Goal: Book appointment/travel/reservation

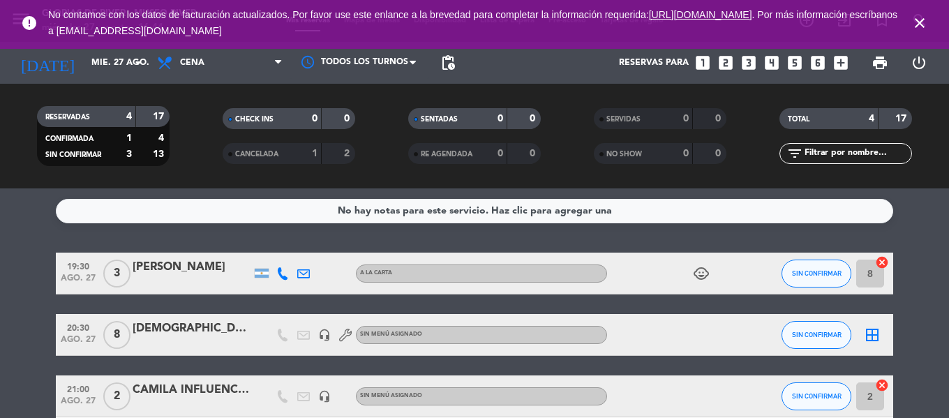
drag, startPoint x: 921, startPoint y: 17, endPoint x: 900, endPoint y: 29, distance: 25.0
click at [921, 17] on icon "close" at bounding box center [919, 23] width 17 height 17
click at [135, 66] on icon "arrow_drop_down" at bounding box center [138, 62] width 17 height 17
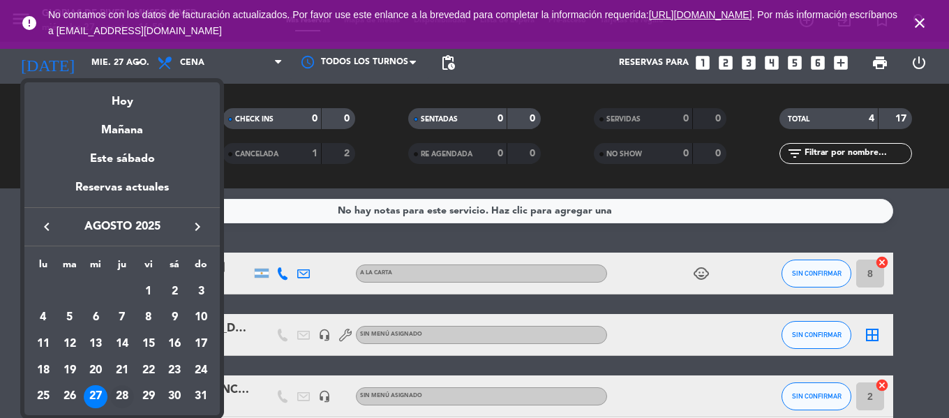
click at [119, 394] on div "28" at bounding box center [122, 397] width 24 height 24
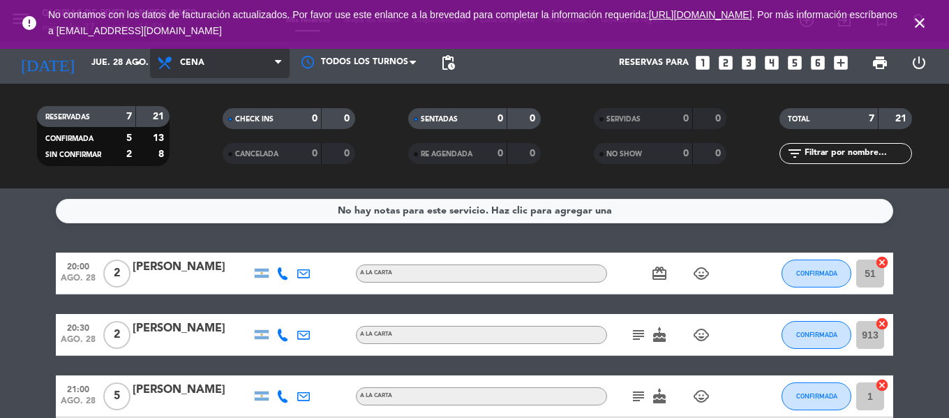
click at [254, 61] on span "Cena" at bounding box center [220, 62] width 140 height 31
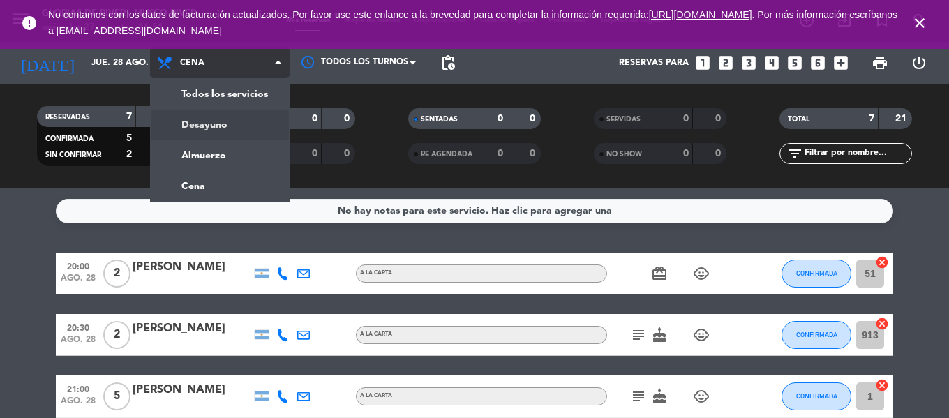
click at [232, 114] on div "menu Glorias de River - Museo River miércoles 27. agosto - 16:51 Mis reservas M…" at bounding box center [474, 94] width 949 height 188
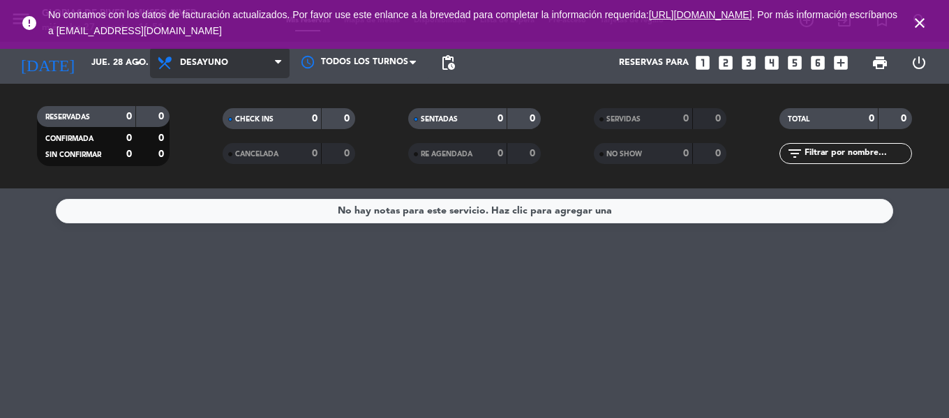
click at [253, 67] on span "Desayuno" at bounding box center [220, 62] width 140 height 31
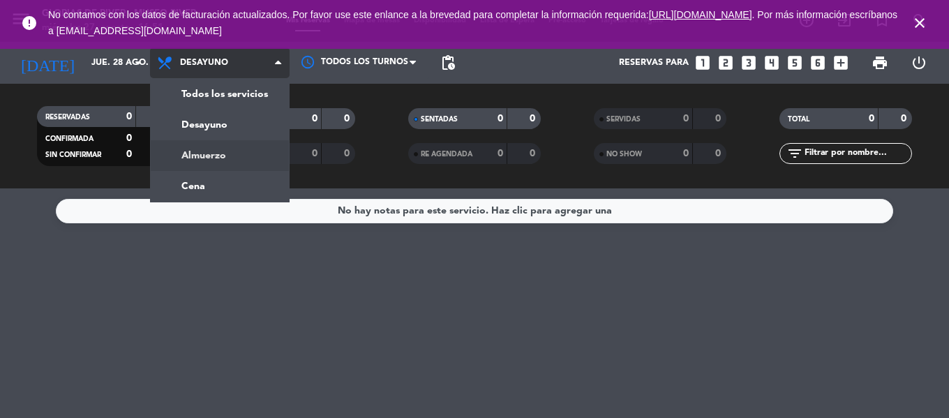
click at [231, 145] on div "menu Glorias de River - Museo River miércoles 27. agosto - 16:51 Mis reservas M…" at bounding box center [474, 94] width 949 height 188
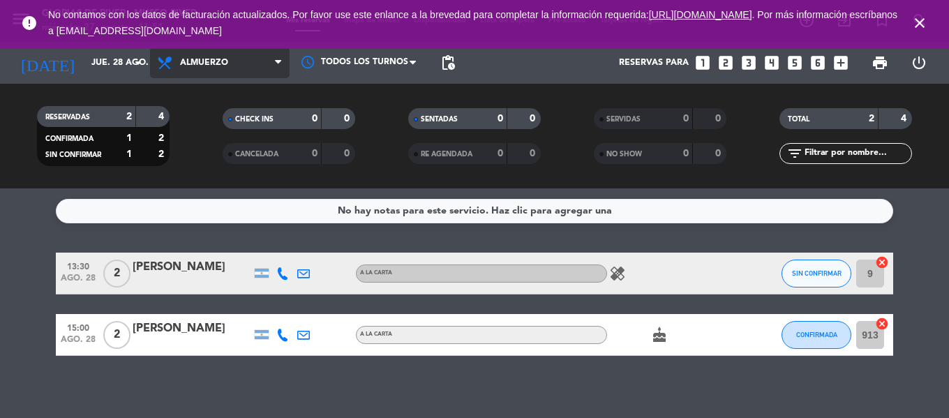
click at [265, 71] on span "Almuerzo" at bounding box center [220, 62] width 140 height 31
click at [186, 186] on div "menu Glorias de River - Museo River miércoles 27. agosto - 16:51 Mis reservas M…" at bounding box center [474, 94] width 949 height 188
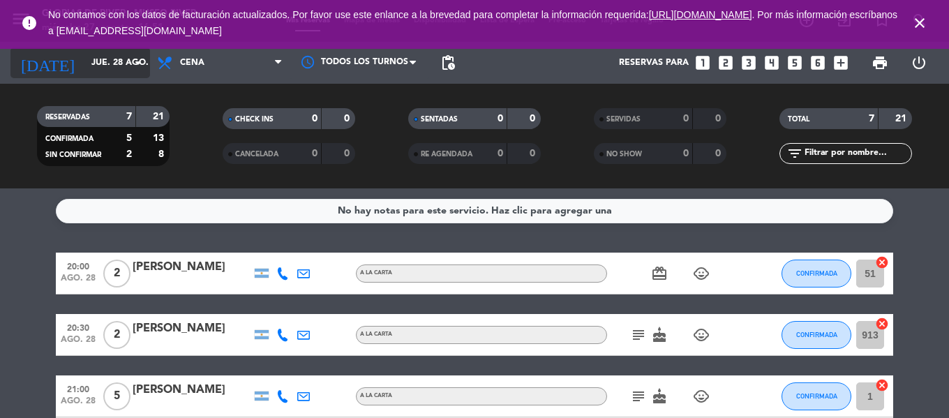
click at [132, 59] on icon "arrow_drop_down" at bounding box center [138, 62] width 17 height 17
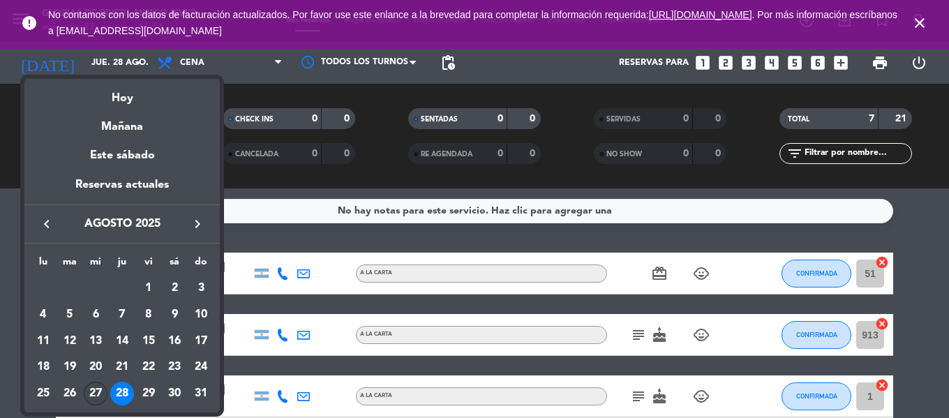
click at [98, 398] on div "27" at bounding box center [96, 394] width 24 height 24
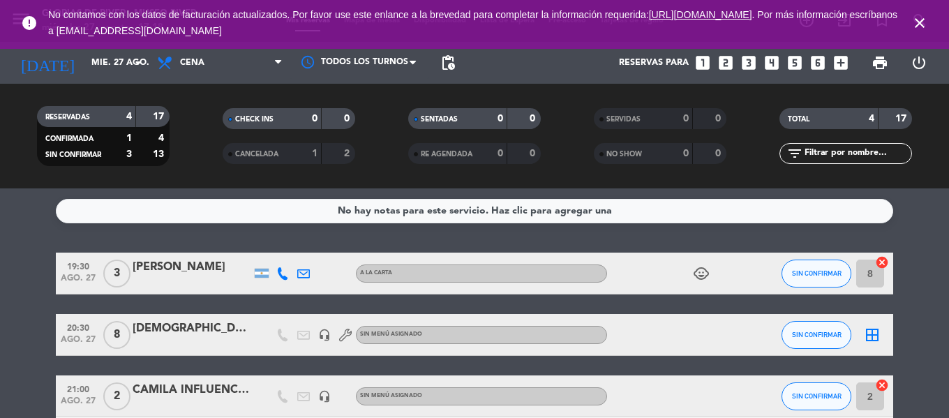
click at [920, 17] on icon "close" at bounding box center [919, 23] width 17 height 17
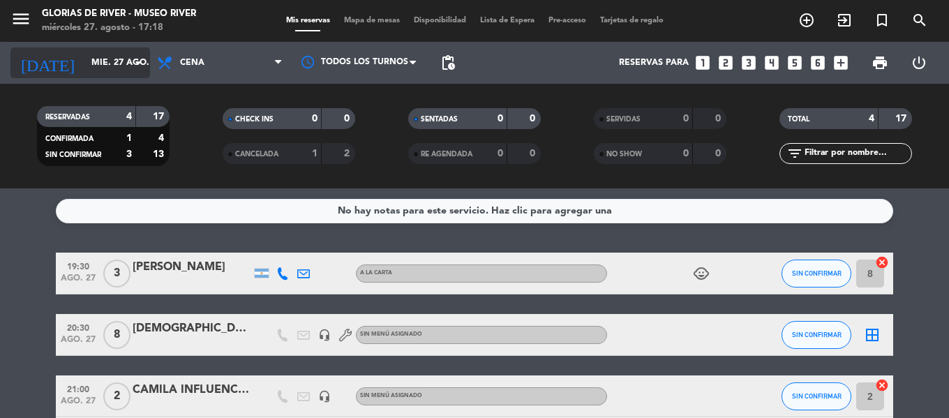
click at [126, 66] on input "mié. 27 ago." at bounding box center [143, 63] width 118 height 24
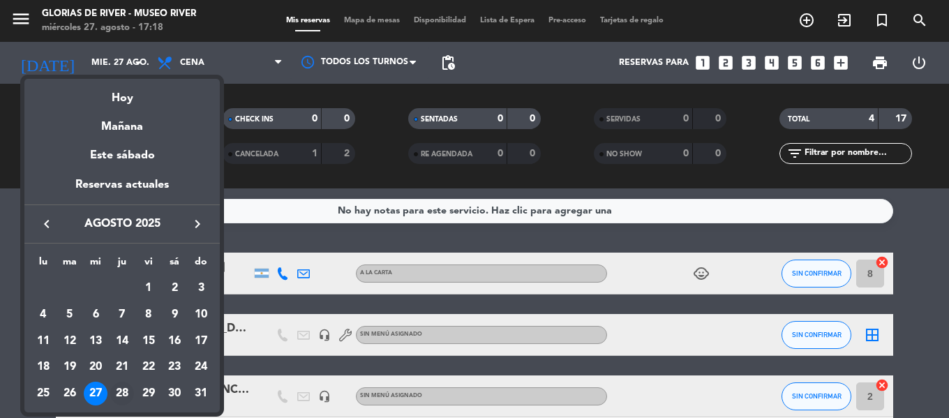
click at [124, 389] on div "28" at bounding box center [122, 394] width 24 height 24
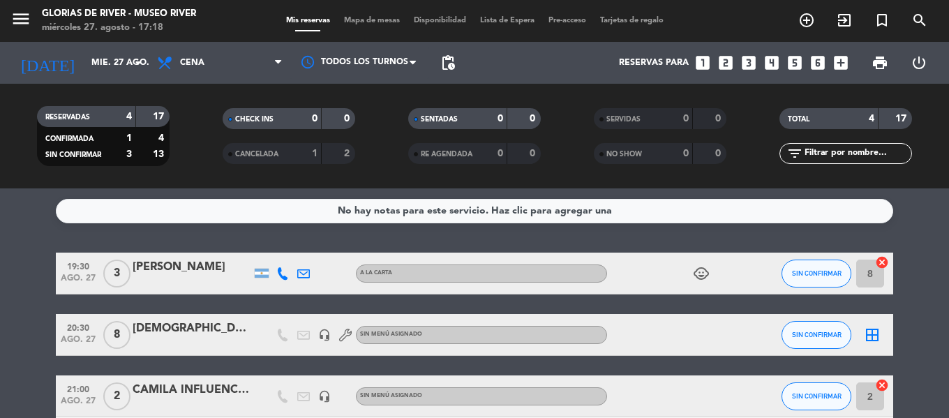
type input "jue. 28 ago."
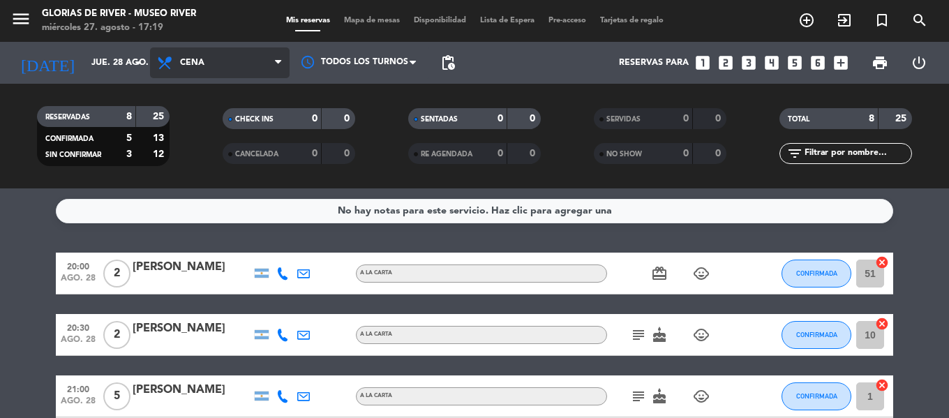
click at [267, 60] on span "Cena" at bounding box center [220, 62] width 140 height 31
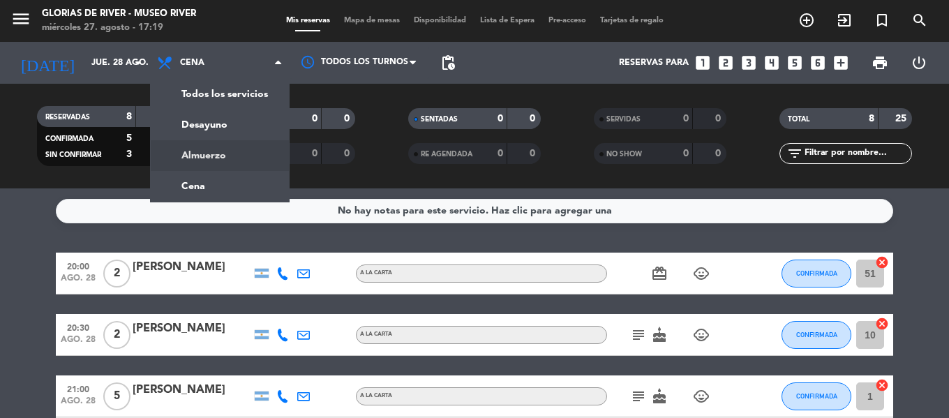
click at [9, 235] on div "No hay notas para este servicio. Haz clic para agregar una 20:00 ago. 28 2 [PER…" at bounding box center [474, 303] width 949 height 230
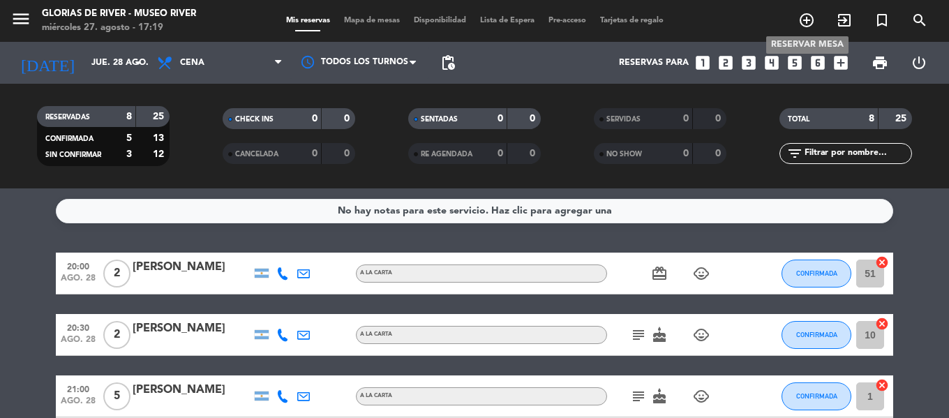
click at [808, 22] on icon "add_circle_outline" at bounding box center [806, 20] width 17 height 17
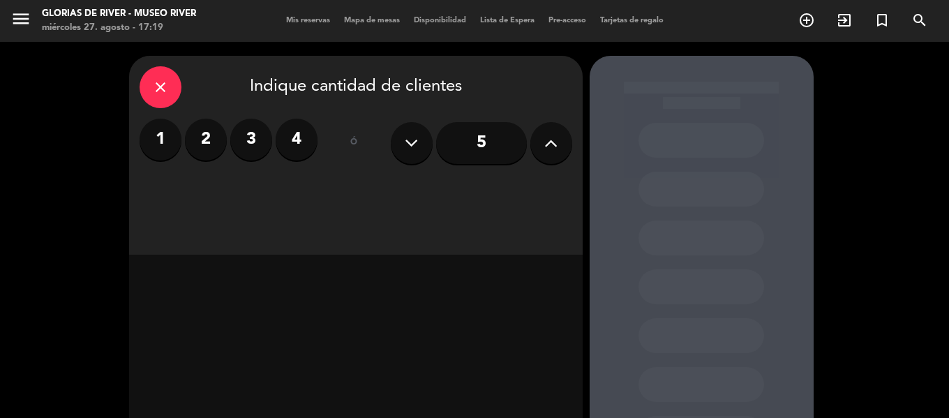
click at [301, 149] on label "4" at bounding box center [297, 140] width 42 height 42
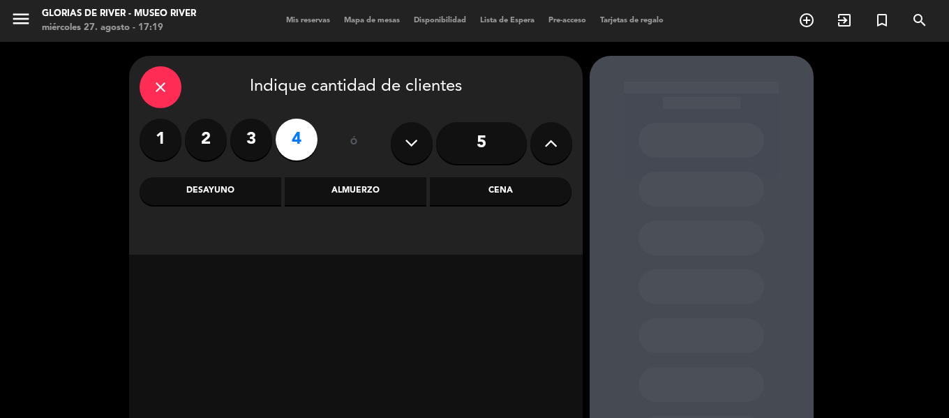
click at [500, 193] on div "Cena" at bounding box center [501, 191] width 142 height 28
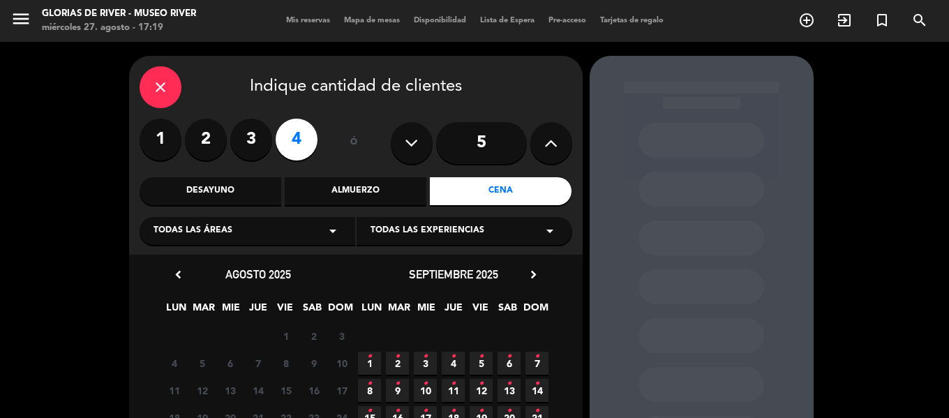
scroll to position [70, 0]
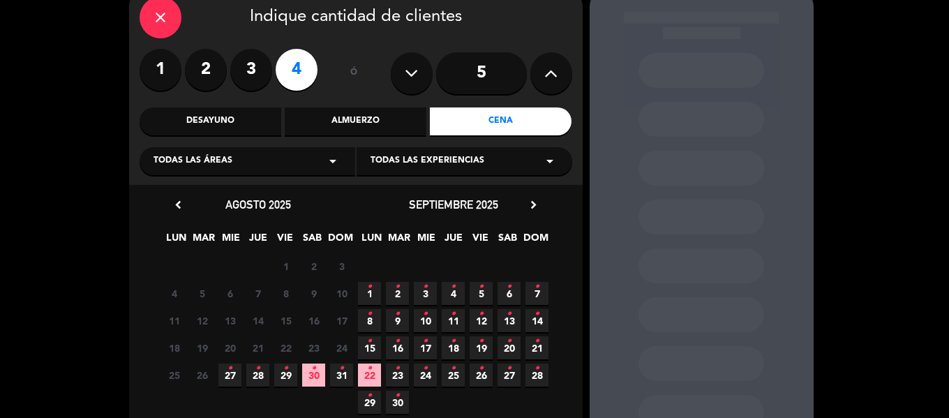
click at [255, 371] on span "28 •" at bounding box center [257, 375] width 23 height 23
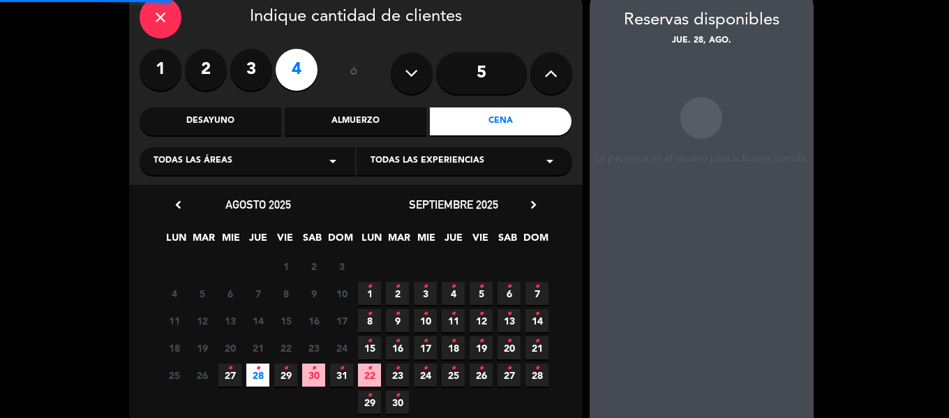
scroll to position [56, 0]
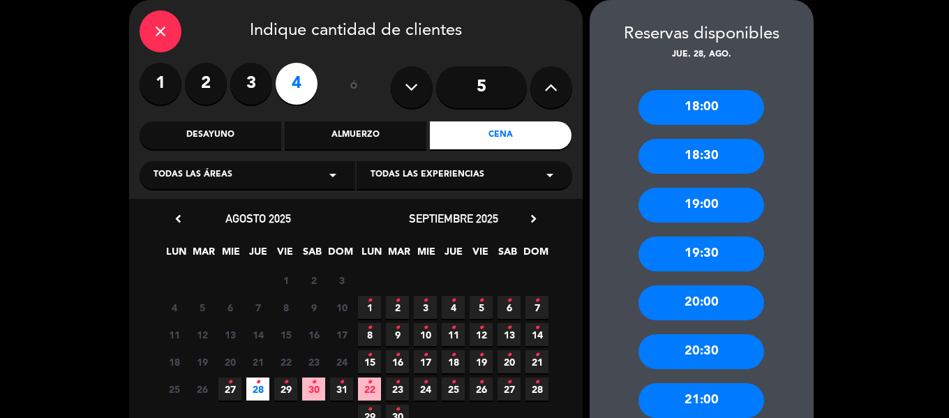
click at [685, 202] on div "19:00" at bounding box center [702, 205] width 126 height 35
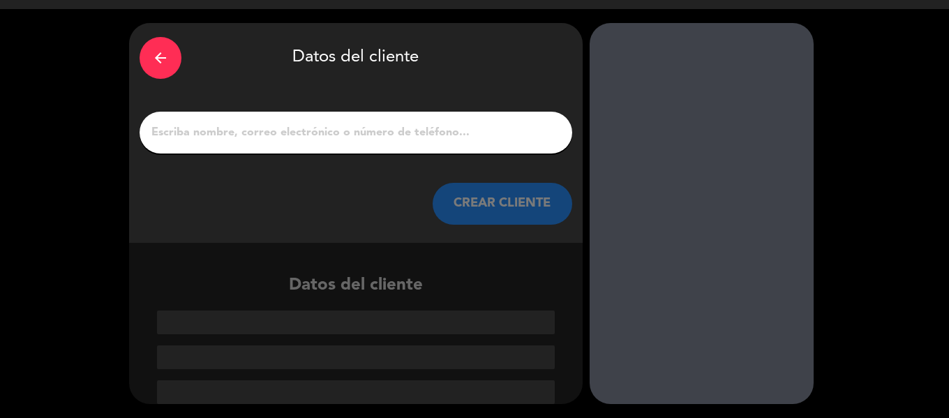
scroll to position [33, 0]
click at [234, 110] on div "arrow_back Datos del cliente CREAR CLIENTE" at bounding box center [356, 133] width 454 height 220
click at [234, 121] on div at bounding box center [356, 133] width 433 height 42
click at [235, 145] on div at bounding box center [356, 133] width 433 height 42
click at [232, 142] on input "1" at bounding box center [356, 133] width 412 height 20
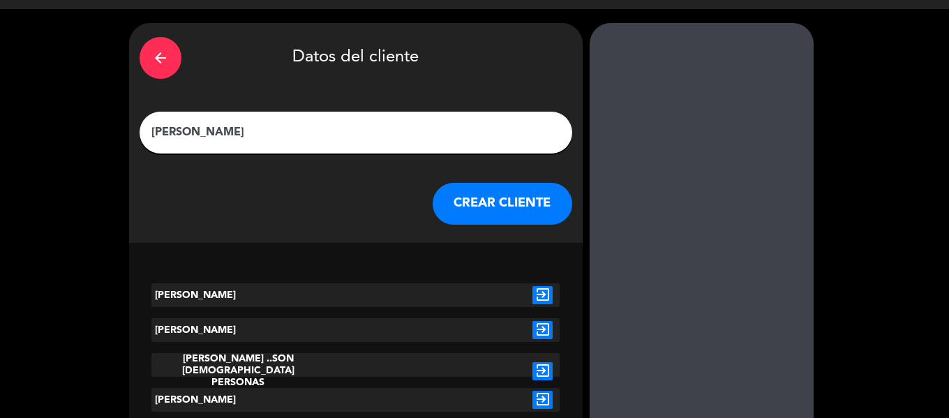
scroll to position [1, 0]
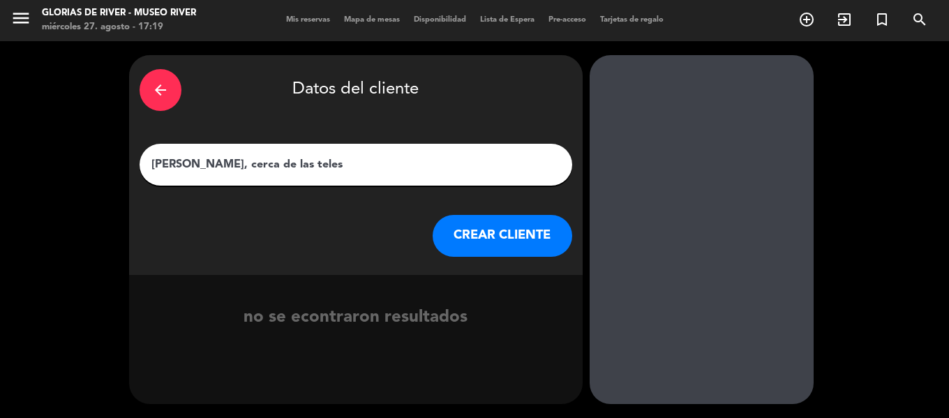
type input "[PERSON_NAME], cerca de las teles"
click at [519, 246] on button "CREAR CLIENTE" at bounding box center [503, 236] width 140 height 42
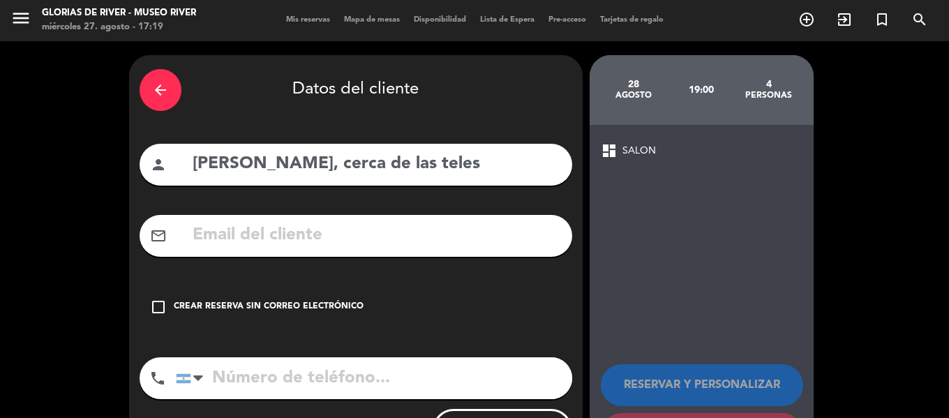
click at [156, 306] on icon "check_box_outline_blank" at bounding box center [158, 307] width 17 height 17
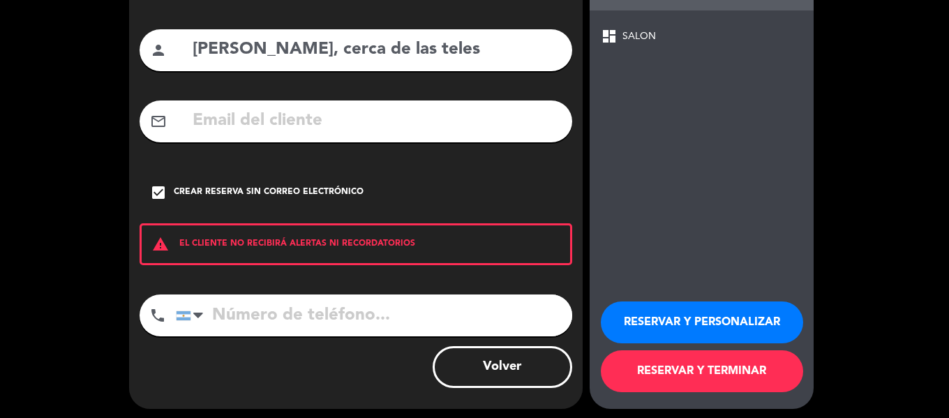
scroll to position [120, 0]
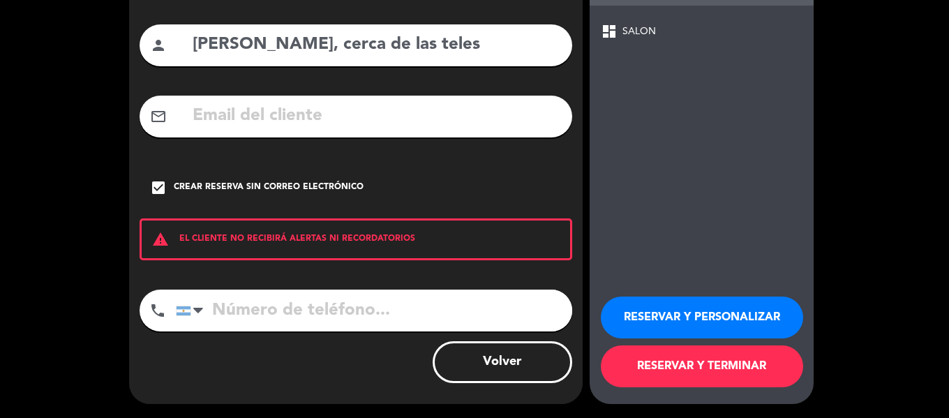
click at [678, 313] on button "RESERVAR Y PERSONALIZAR" at bounding box center [702, 318] width 202 height 42
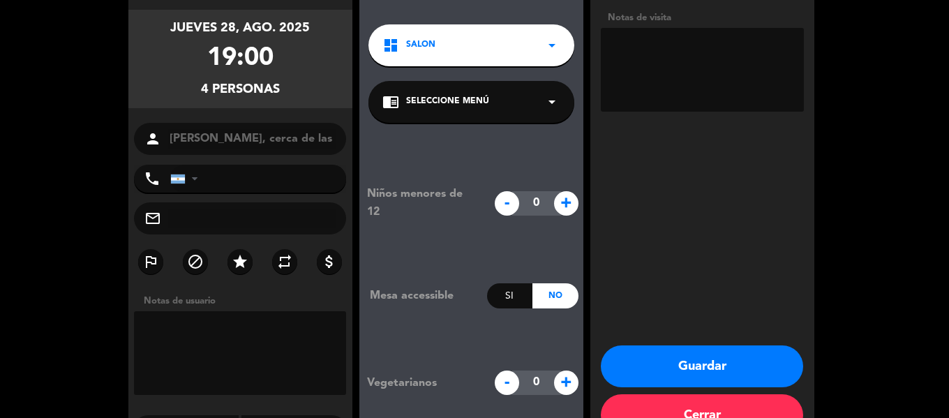
scroll to position [126, 0]
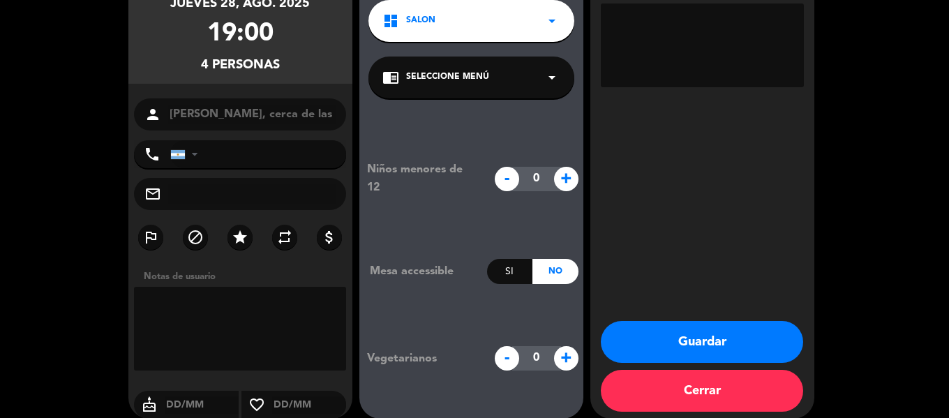
click at [691, 345] on button "Guardar" at bounding box center [702, 342] width 202 height 42
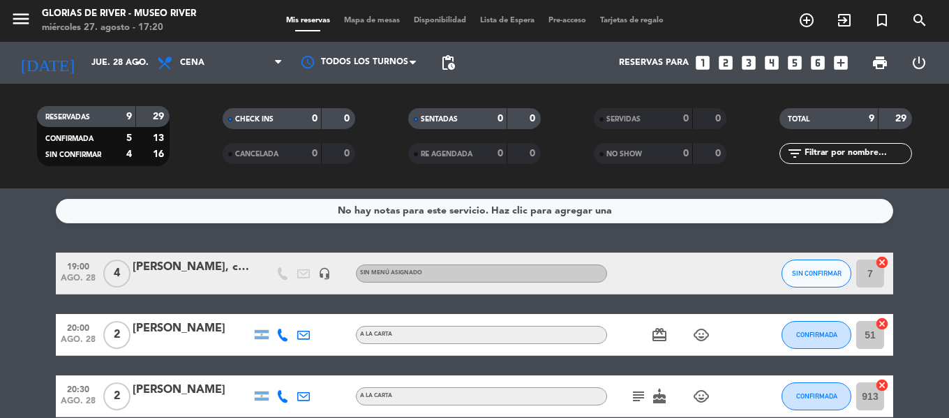
click at [373, 20] on span "Mapa de mesas" at bounding box center [372, 21] width 70 height 8
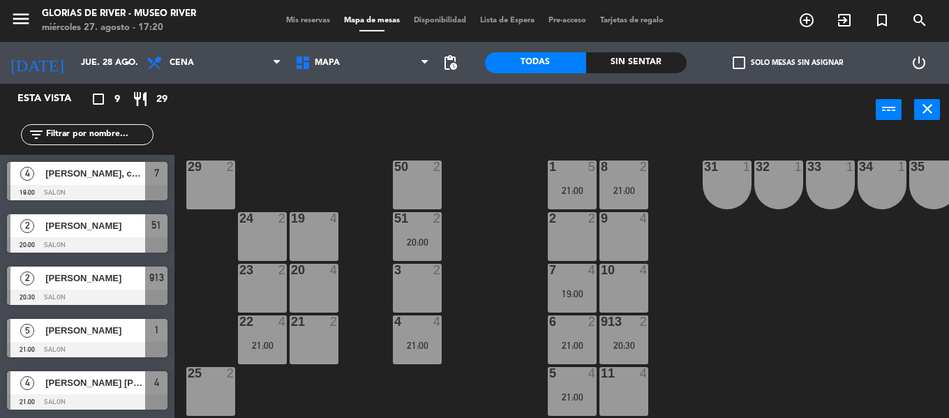
click at [150, 231] on div "51" at bounding box center [156, 225] width 22 height 23
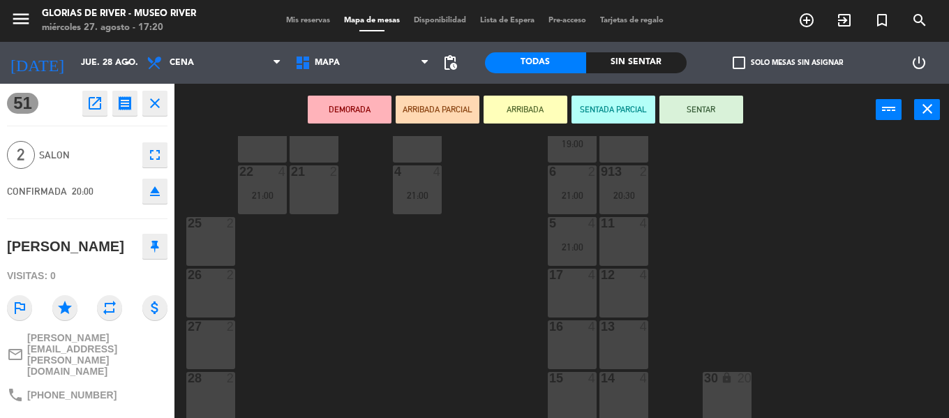
scroll to position [161, 0]
click at [614, 338] on div "13 4" at bounding box center [623, 341] width 49 height 49
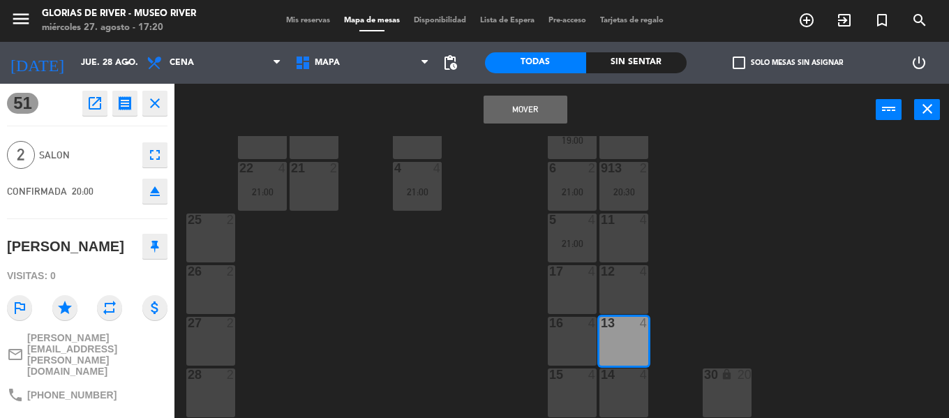
click at [529, 115] on button "Mover" at bounding box center [526, 110] width 84 height 28
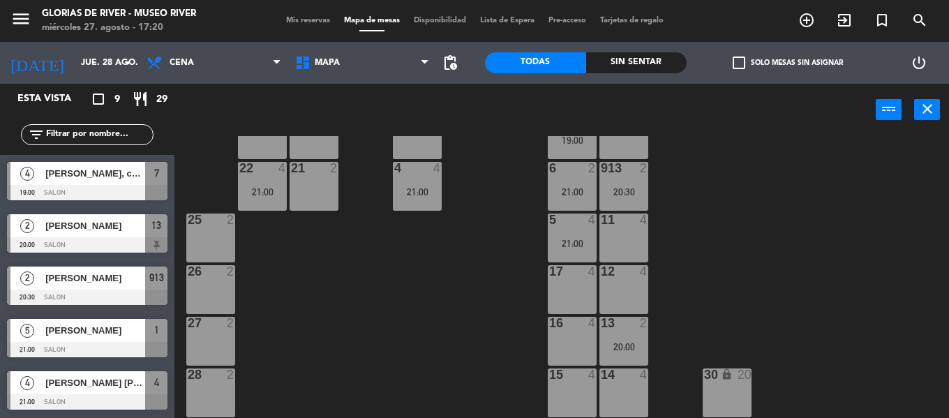
click at [110, 275] on span "[PERSON_NAME]" at bounding box center [95, 278] width 100 height 15
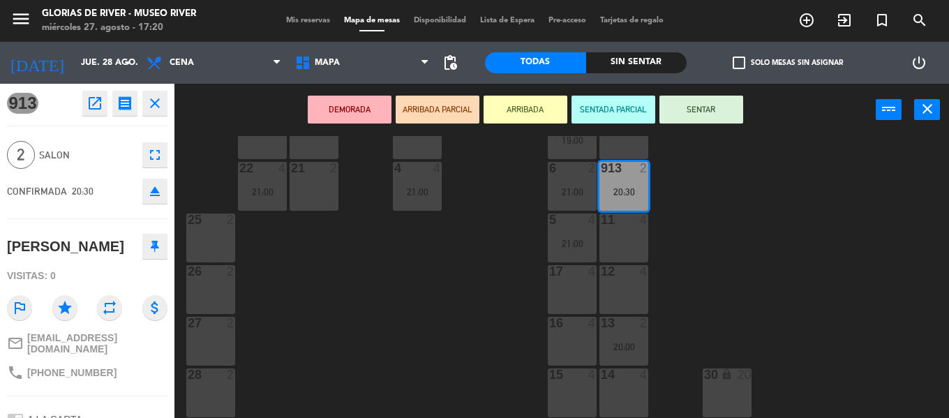
click at [628, 220] on div "11 4" at bounding box center [623, 221] width 49 height 14
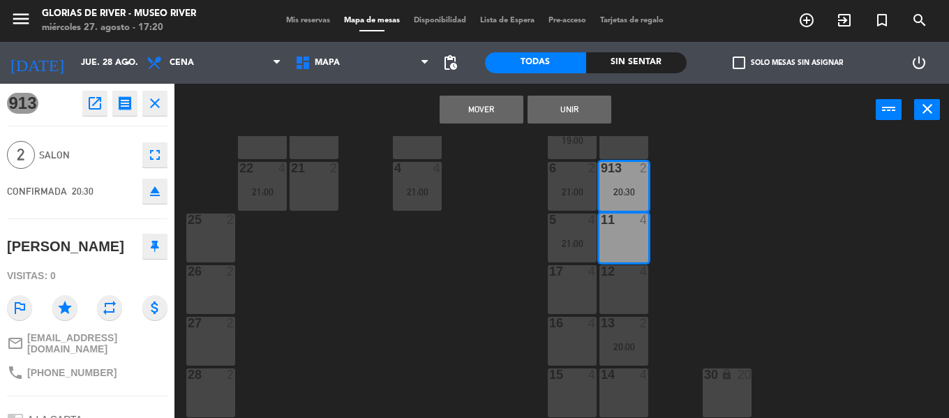
click at [476, 106] on button "Mover" at bounding box center [482, 110] width 84 height 28
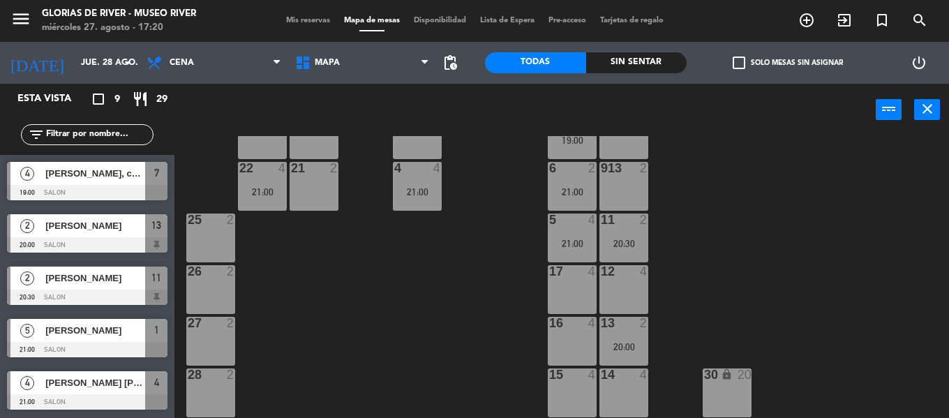
click at [84, 327] on span "[PERSON_NAME]" at bounding box center [95, 330] width 100 height 15
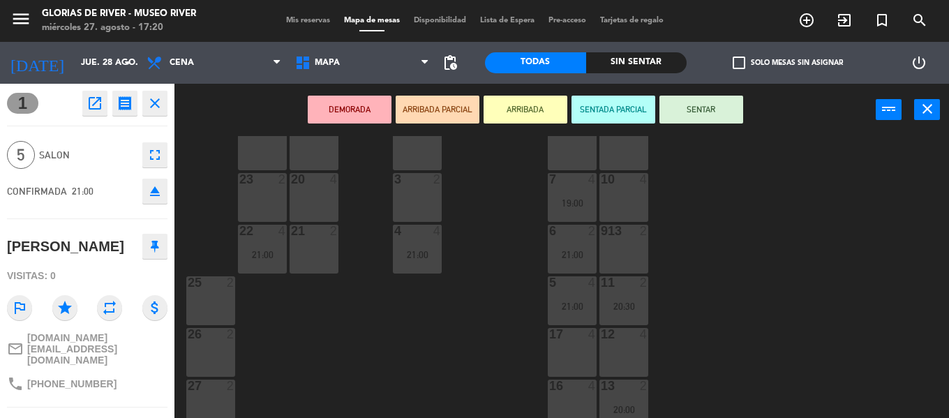
scroll to position [0, 0]
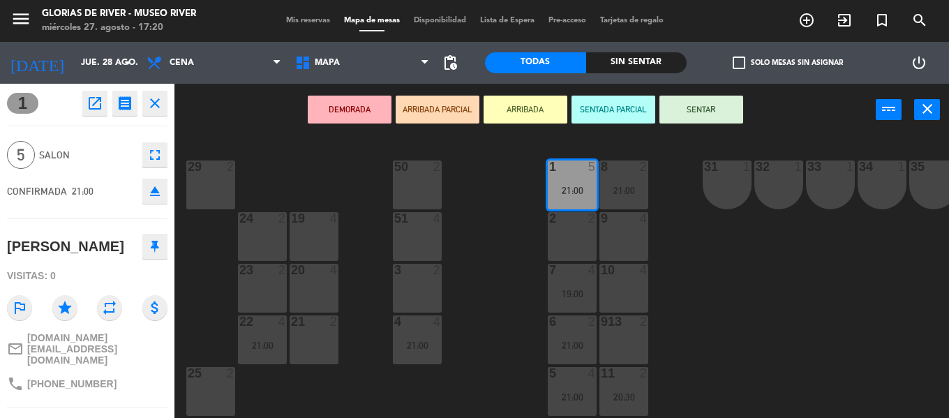
click at [315, 276] on div at bounding box center [313, 270] width 23 height 13
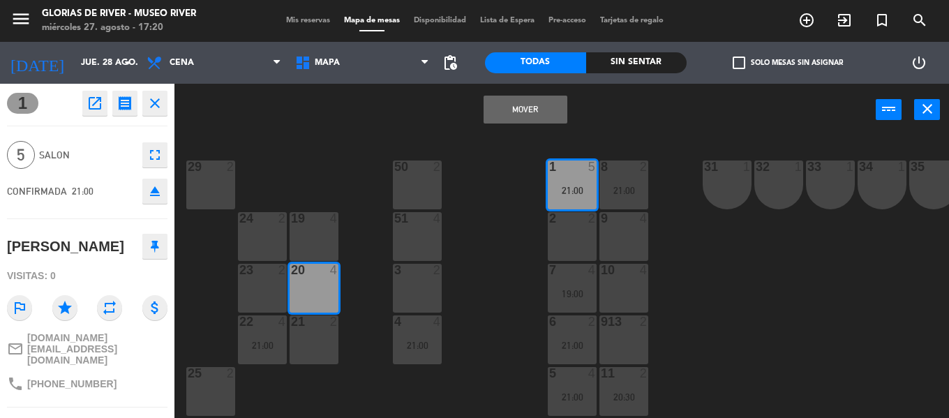
click at [505, 105] on button "Mover" at bounding box center [526, 110] width 84 height 28
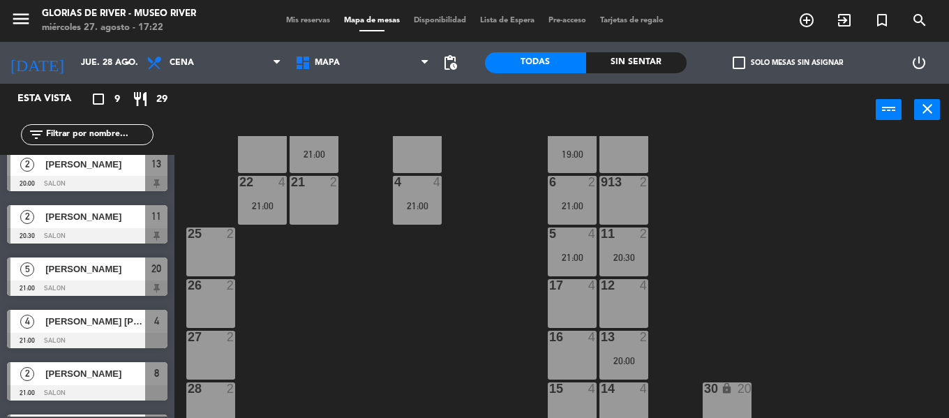
scroll to position [140, 0]
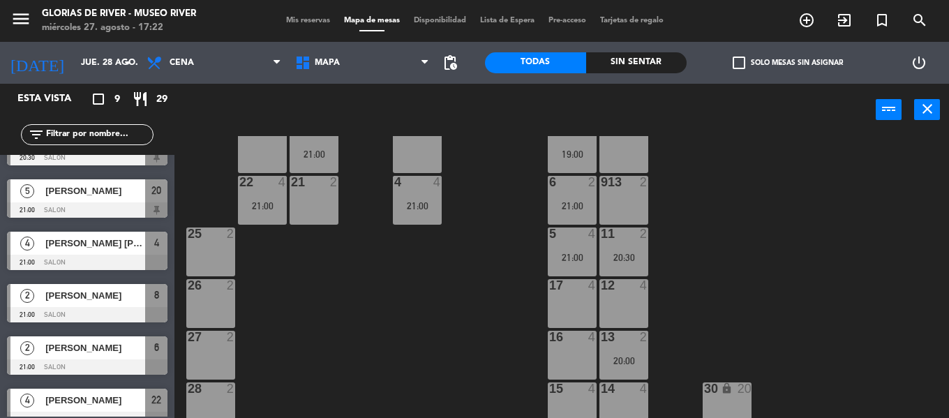
click at [111, 241] on span "[PERSON_NAME] [PERSON_NAME]" at bounding box center [95, 243] width 100 height 15
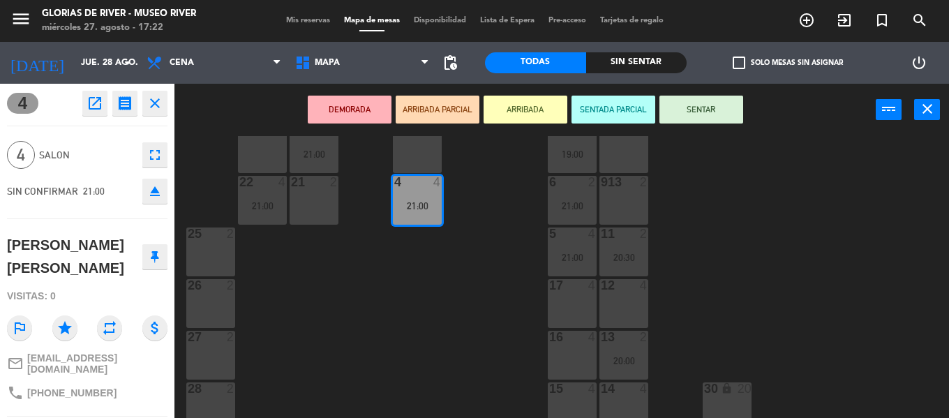
click at [299, 207] on div "21 2" at bounding box center [314, 200] width 49 height 49
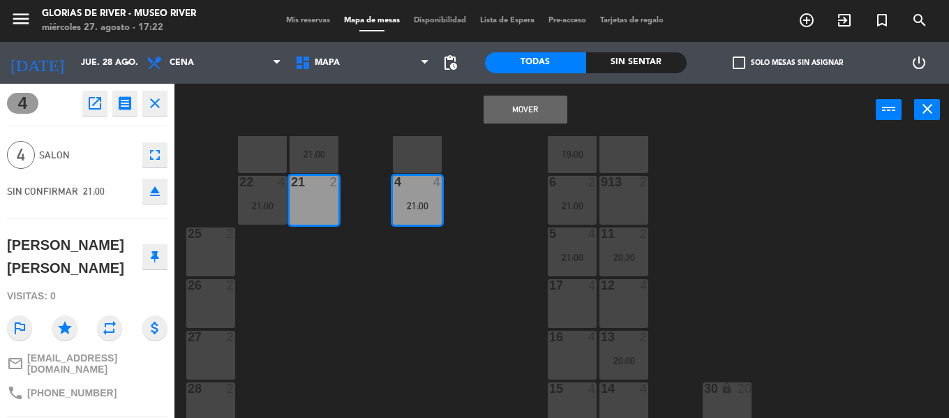
click at [540, 112] on button "Mover" at bounding box center [526, 110] width 84 height 28
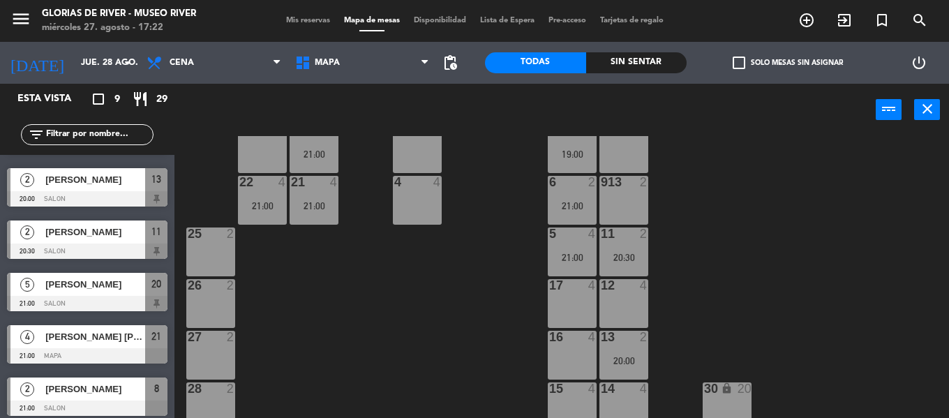
scroll to position [70, 0]
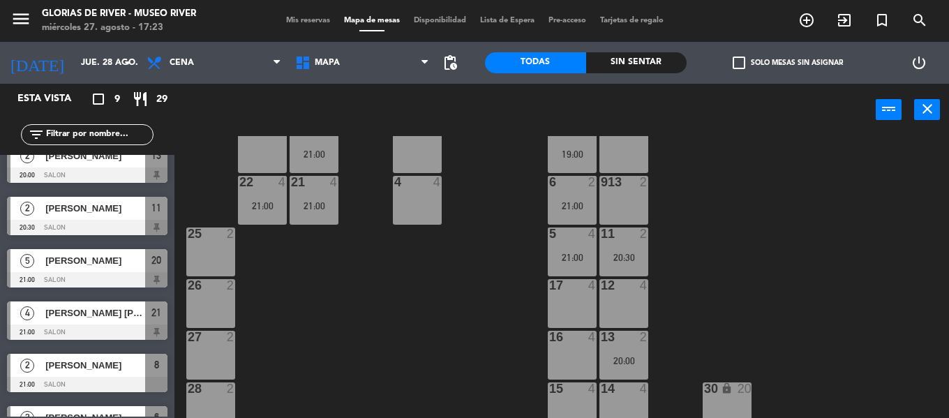
click at [123, 222] on div at bounding box center [87, 227] width 161 height 15
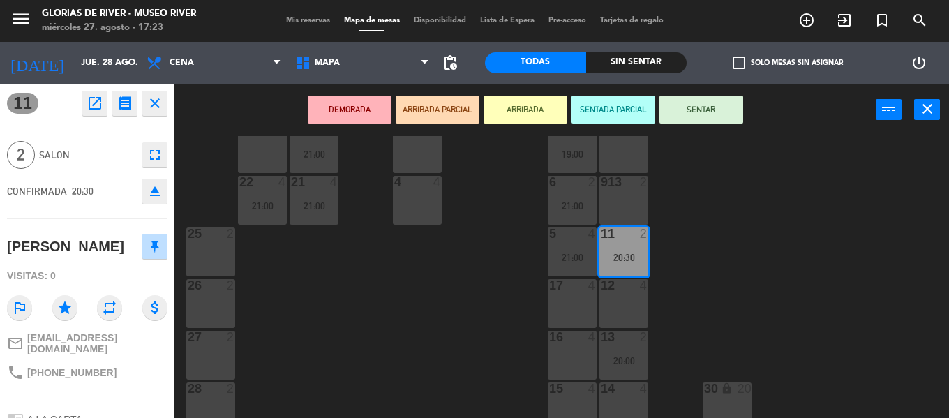
click at [160, 104] on icon "close" at bounding box center [155, 103] width 17 height 17
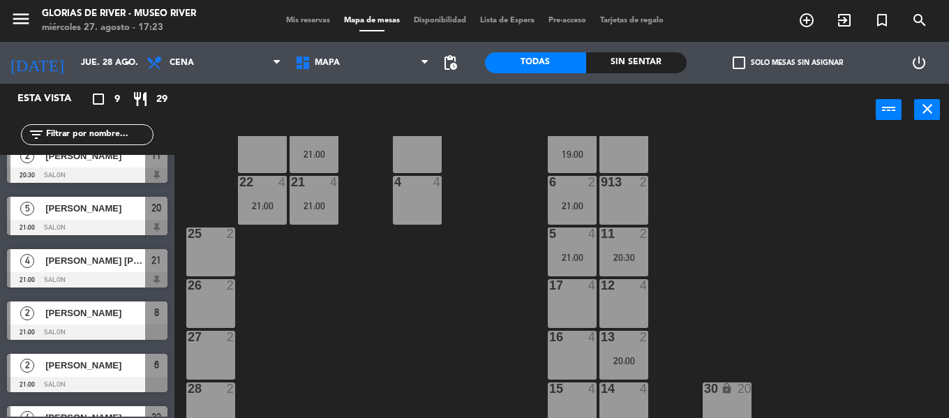
scroll to position [140, 0]
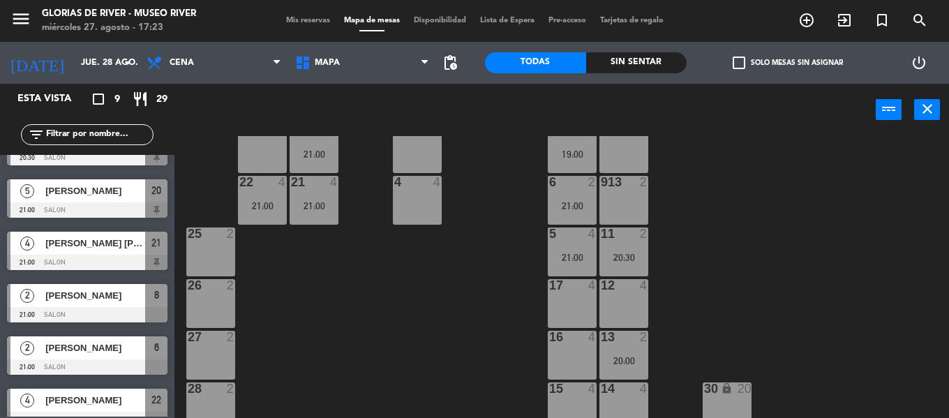
click at [104, 296] on span "[PERSON_NAME]" at bounding box center [95, 295] width 100 height 15
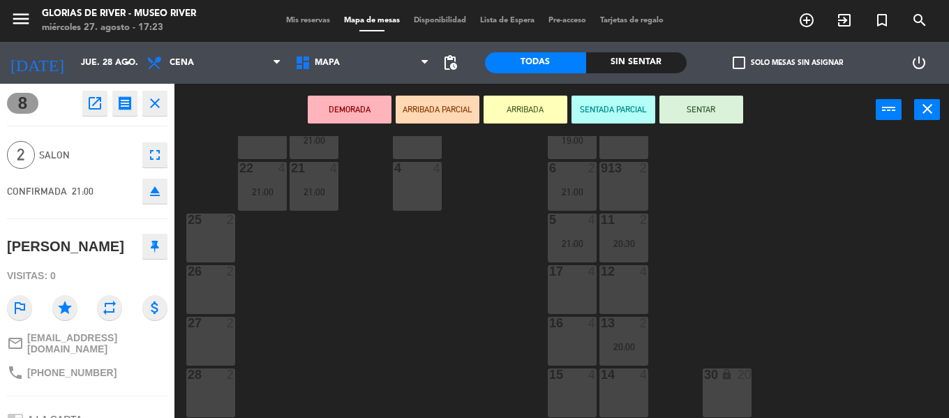
scroll to position [161, 0]
click at [627, 383] on div "14 4" at bounding box center [623, 392] width 49 height 49
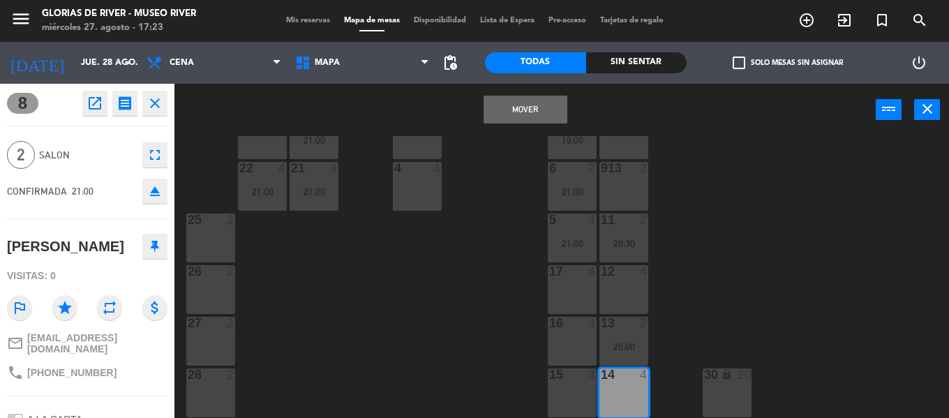
click at [527, 114] on button "Mover" at bounding box center [526, 110] width 84 height 28
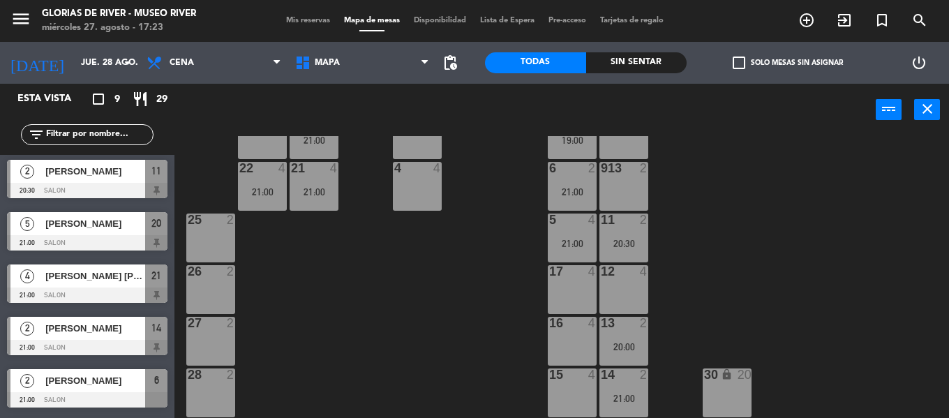
scroll to position [140, 0]
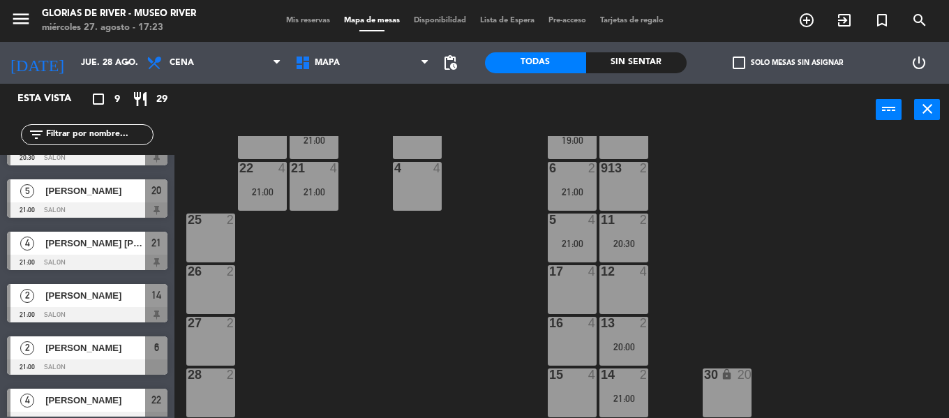
click at [109, 350] on span "[PERSON_NAME]" at bounding box center [95, 348] width 100 height 15
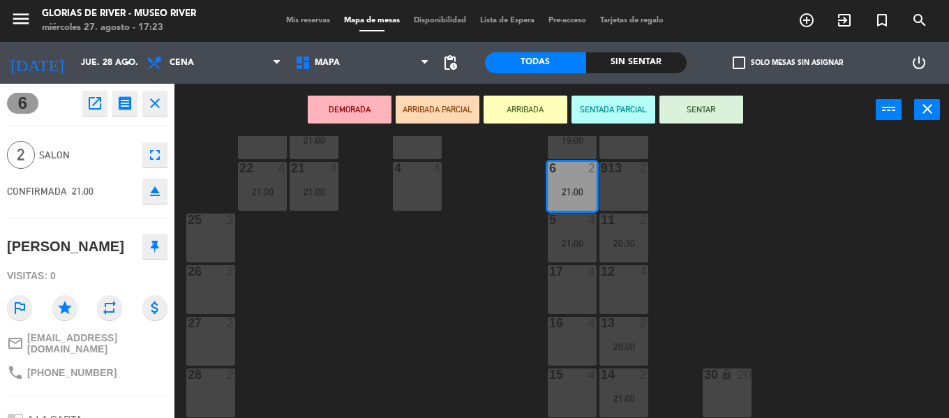
click at [164, 100] on button "close" at bounding box center [154, 103] width 25 height 25
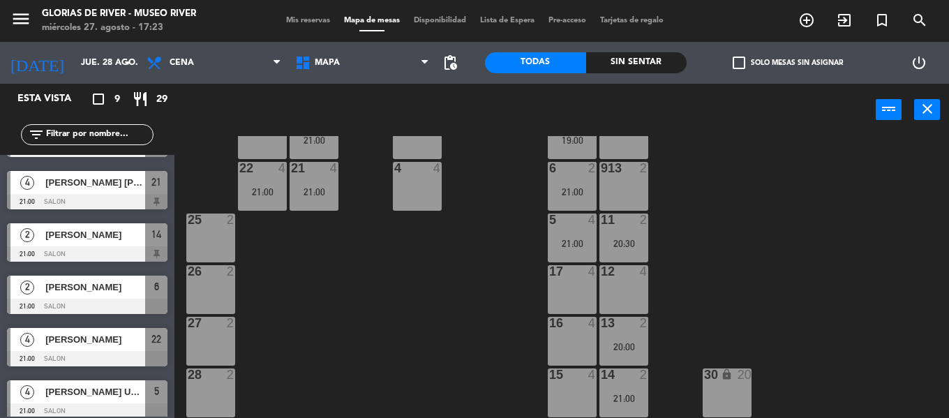
scroll to position [209, 0]
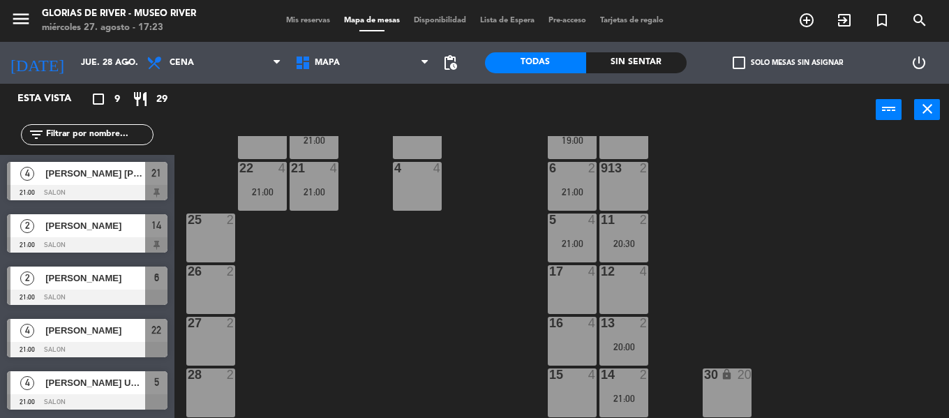
click at [77, 276] on span "[PERSON_NAME]" at bounding box center [95, 278] width 100 height 15
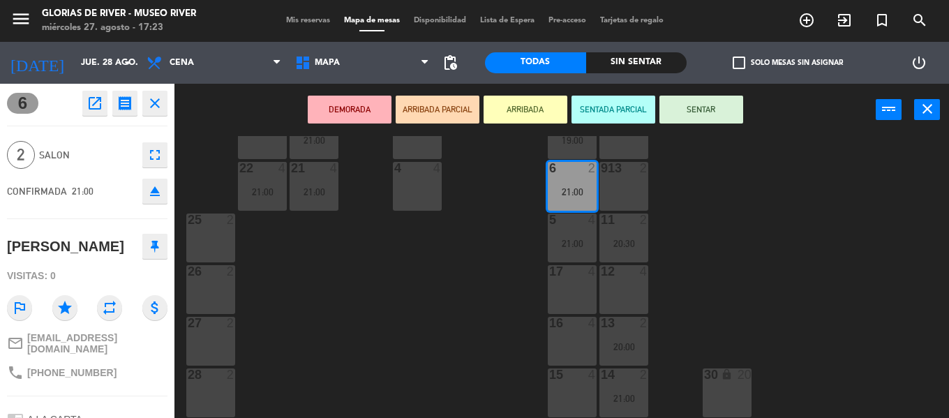
click at [555, 336] on div "16 4" at bounding box center [572, 341] width 49 height 49
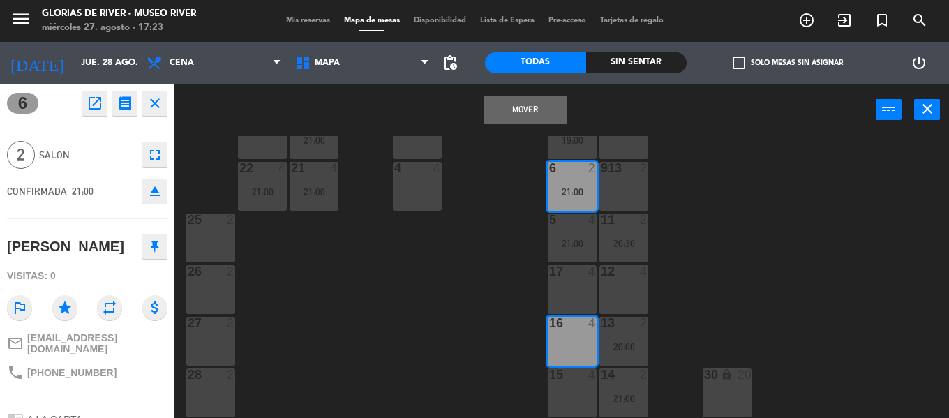
click at [514, 117] on button "Mover" at bounding box center [526, 110] width 84 height 28
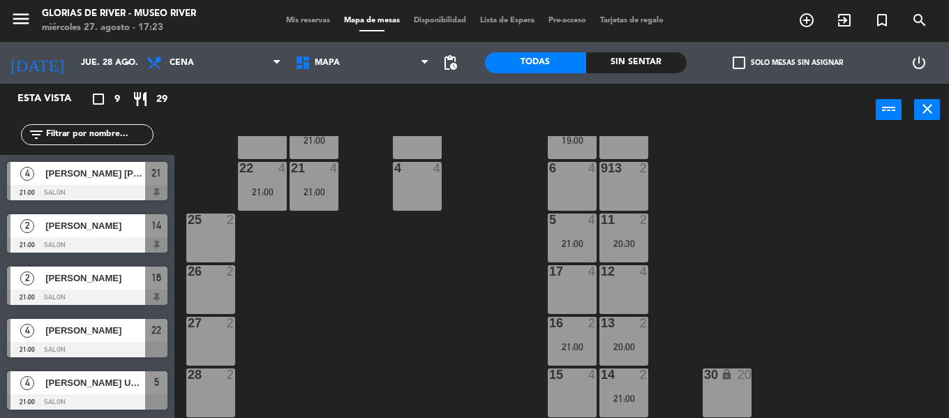
click at [99, 332] on span "[PERSON_NAME]" at bounding box center [95, 330] width 100 height 15
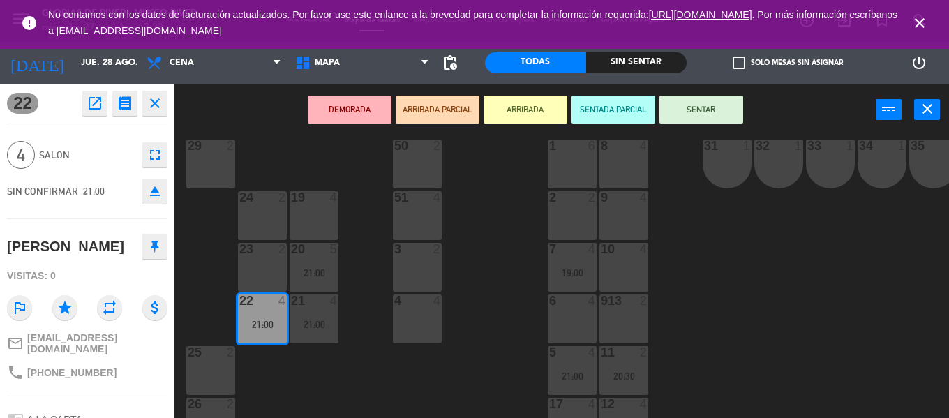
scroll to position [0, 0]
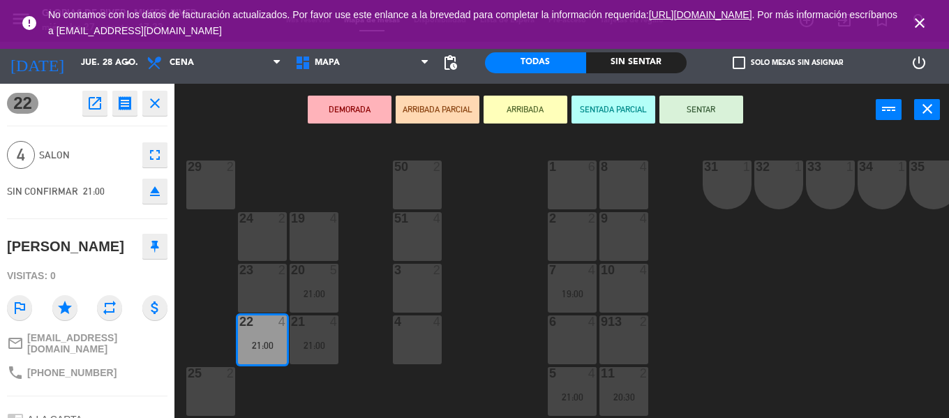
click at [326, 228] on div "19 4" at bounding box center [314, 236] width 49 height 49
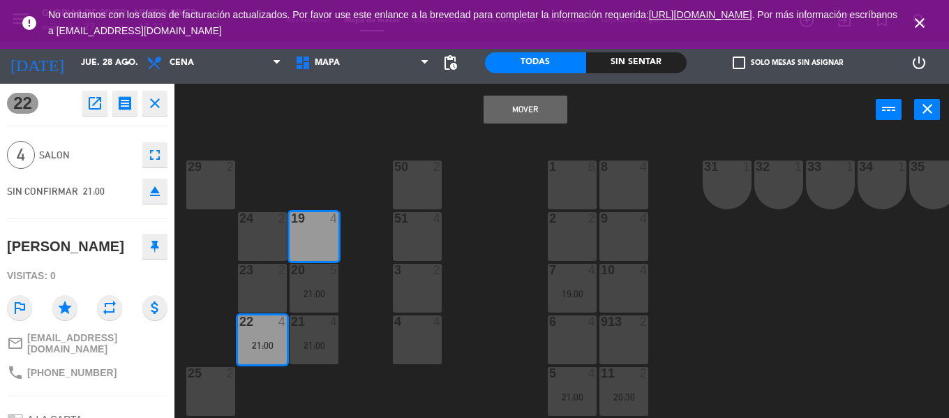
click at [524, 102] on button "Mover" at bounding box center [526, 110] width 84 height 28
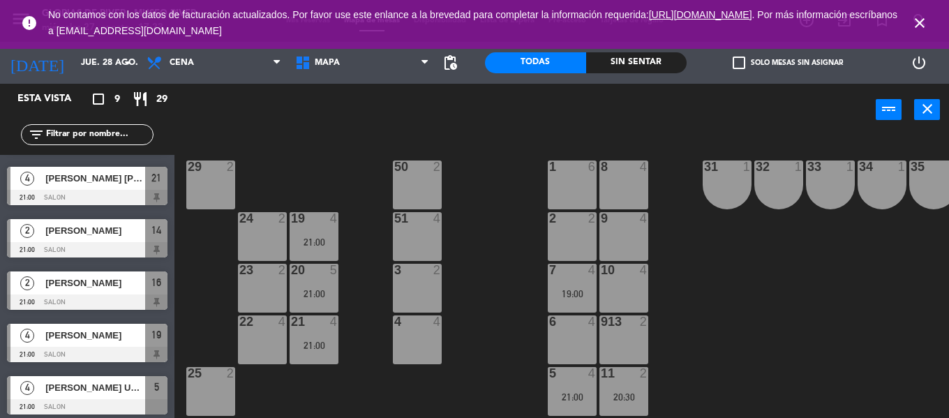
scroll to position [209, 0]
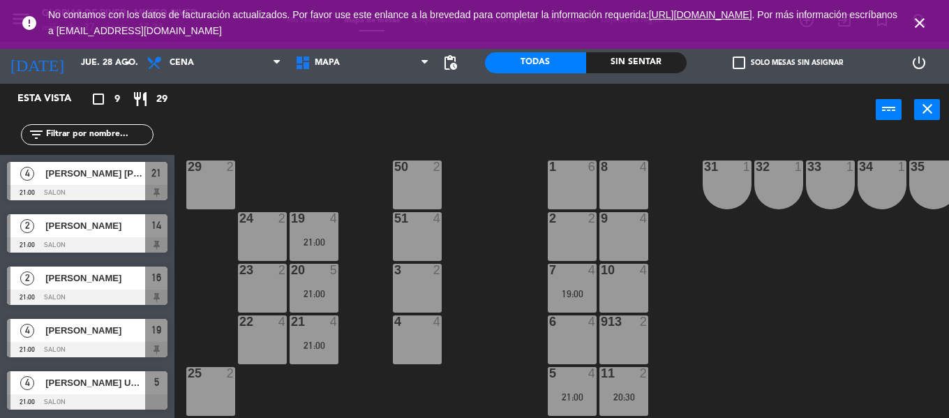
click at [109, 382] on span "[PERSON_NAME] UN BOX , 4 PERSONAS" at bounding box center [95, 382] width 100 height 15
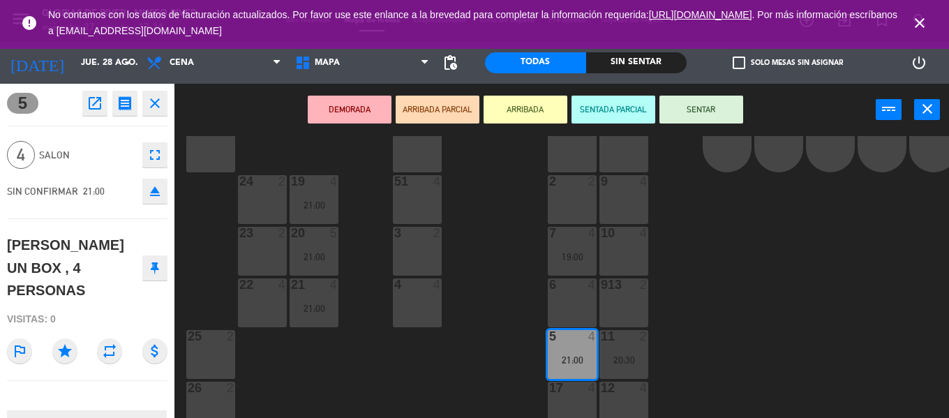
scroll to position [70, 0]
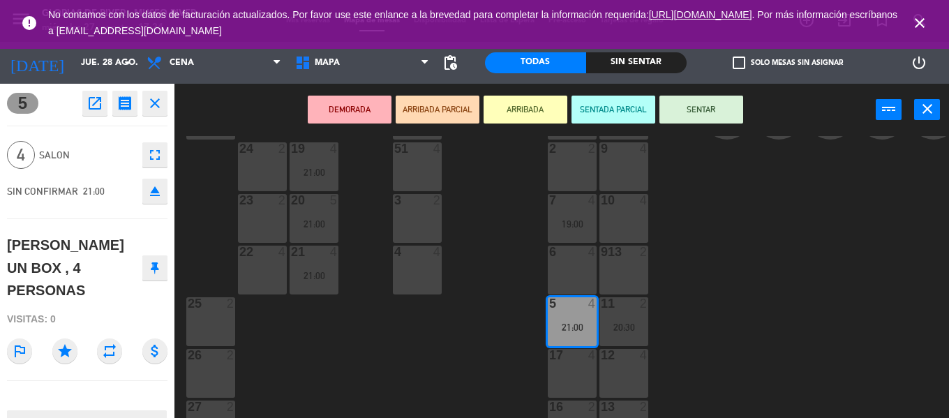
click at [253, 165] on div "24 2" at bounding box center [262, 166] width 49 height 49
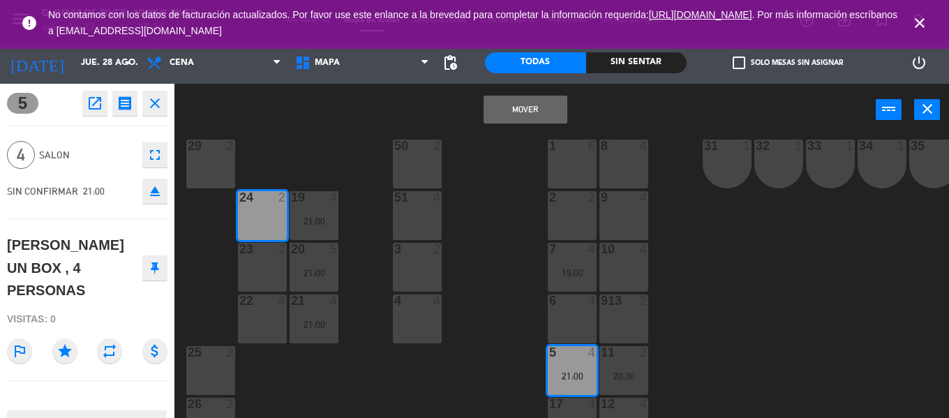
scroll to position [0, 0]
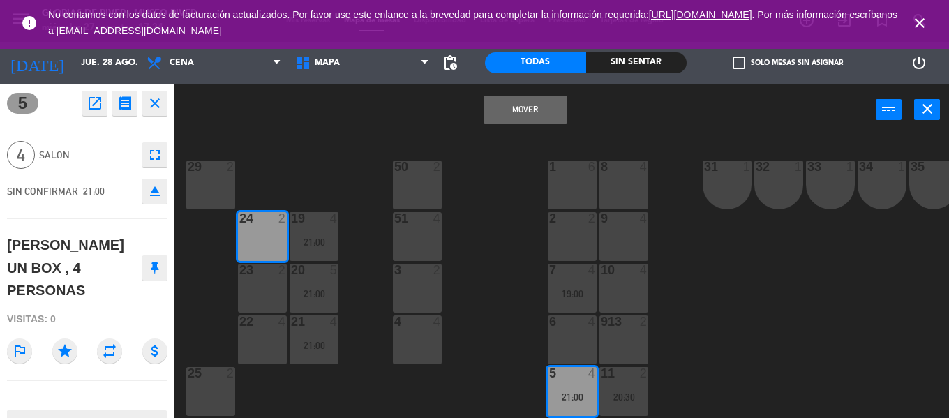
click at [523, 124] on div "Mover power_input close" at bounding box center [524, 110] width 701 height 53
click at [521, 117] on button "Mover" at bounding box center [526, 110] width 84 height 28
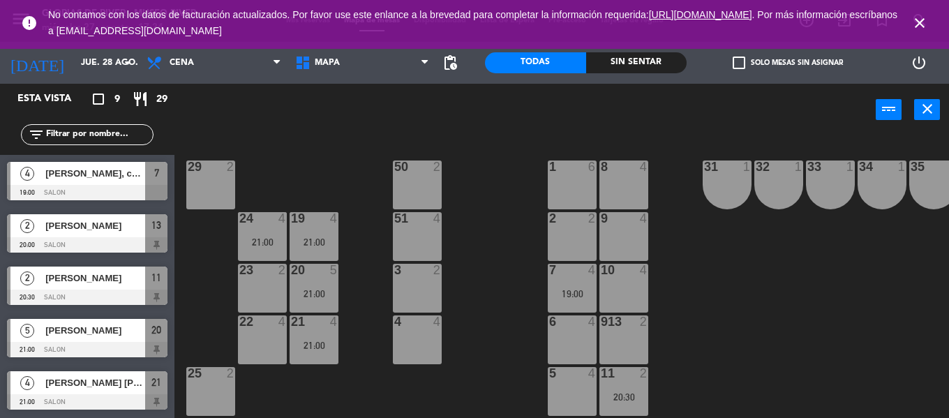
scroll to position [119, 0]
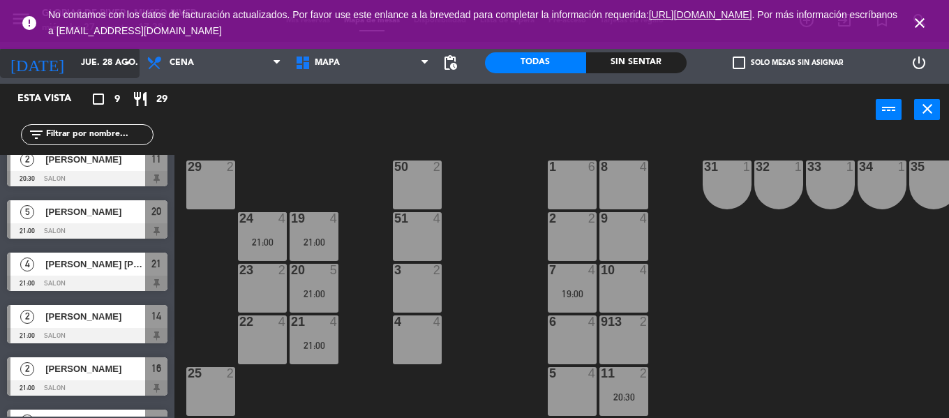
click at [121, 73] on input "jue. 28 ago." at bounding box center [133, 63] width 118 height 24
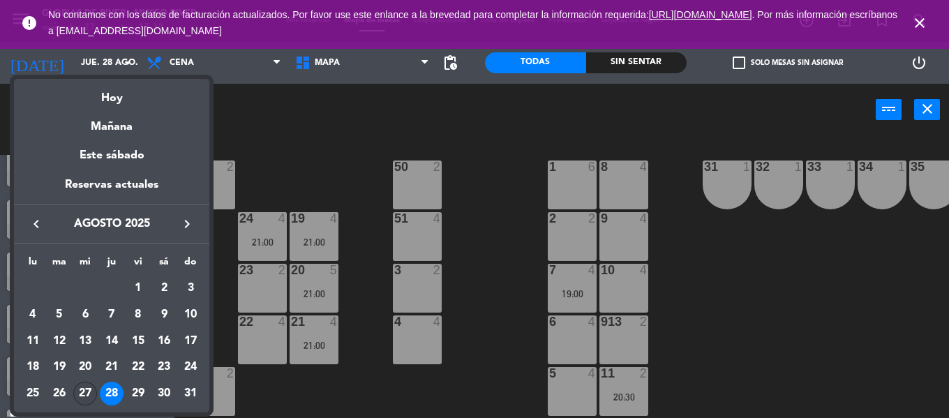
click at [87, 396] on div "27" at bounding box center [85, 394] width 24 height 24
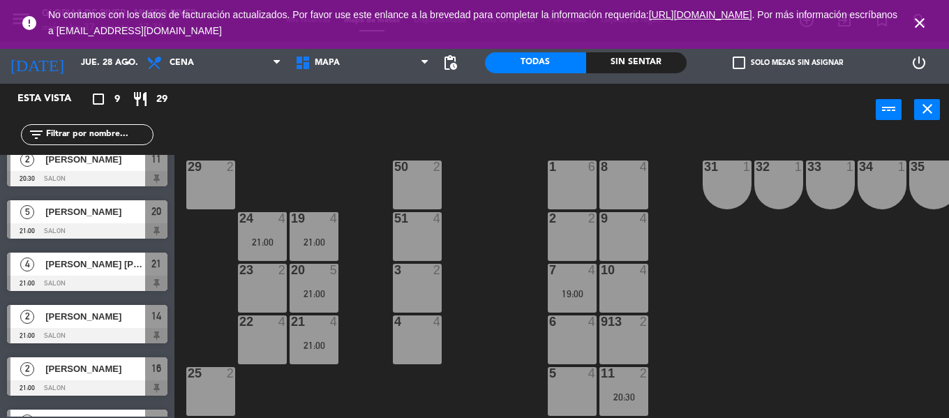
type input "mié. 27 ago."
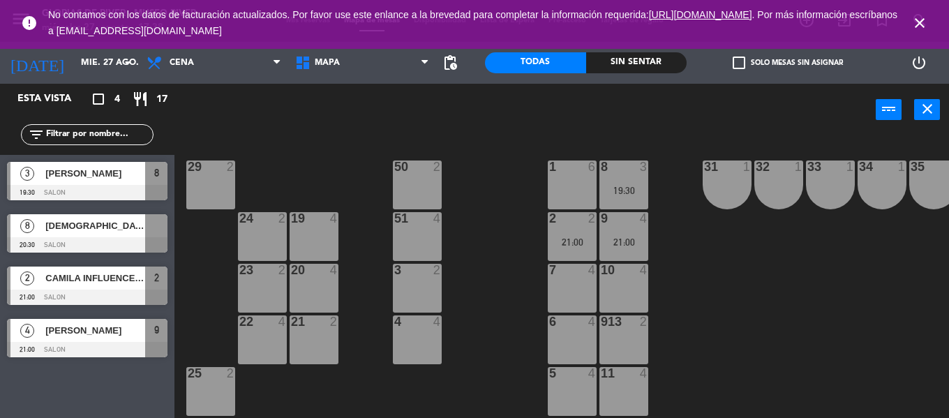
scroll to position [0, 0]
click at [916, 22] on icon "close" at bounding box center [919, 23] width 17 height 17
